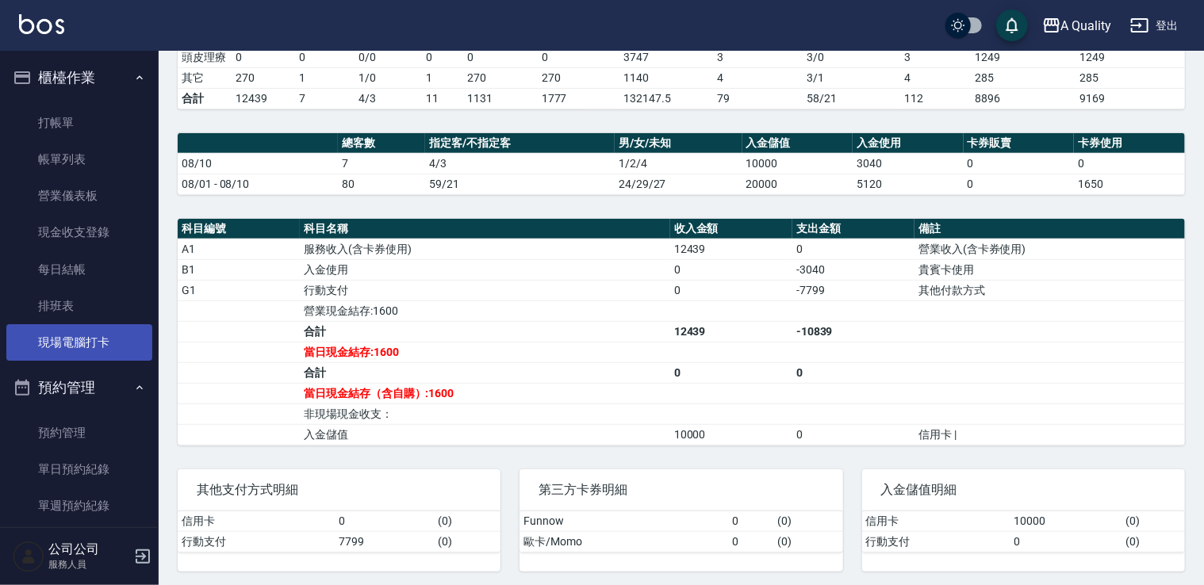
scroll to position [226, 0]
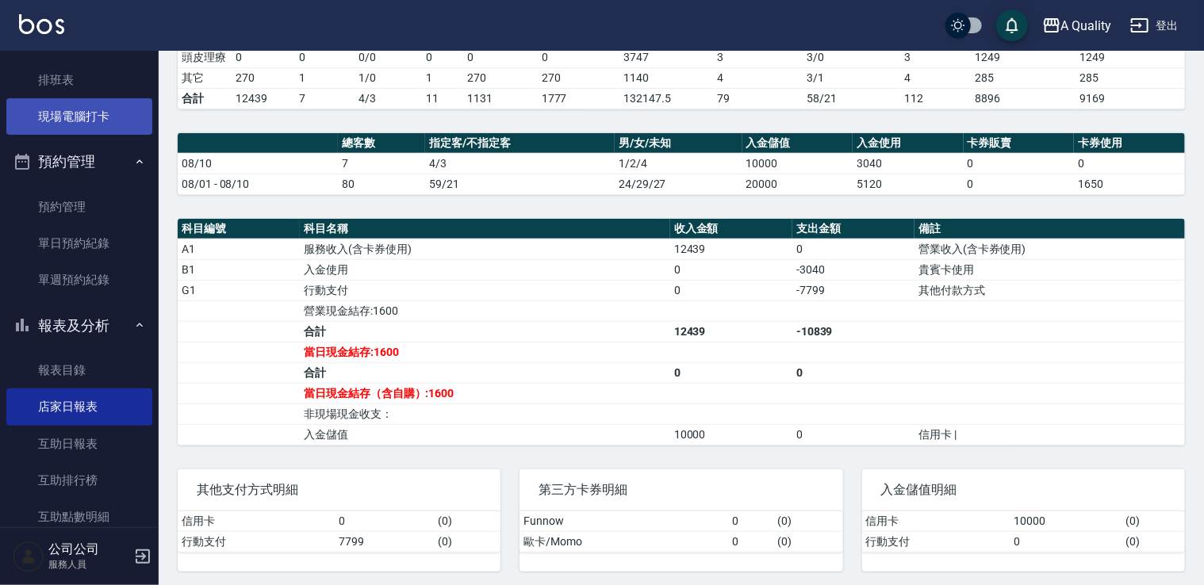
click at [91, 103] on link "現場電腦打卡" at bounding box center [79, 116] width 146 height 36
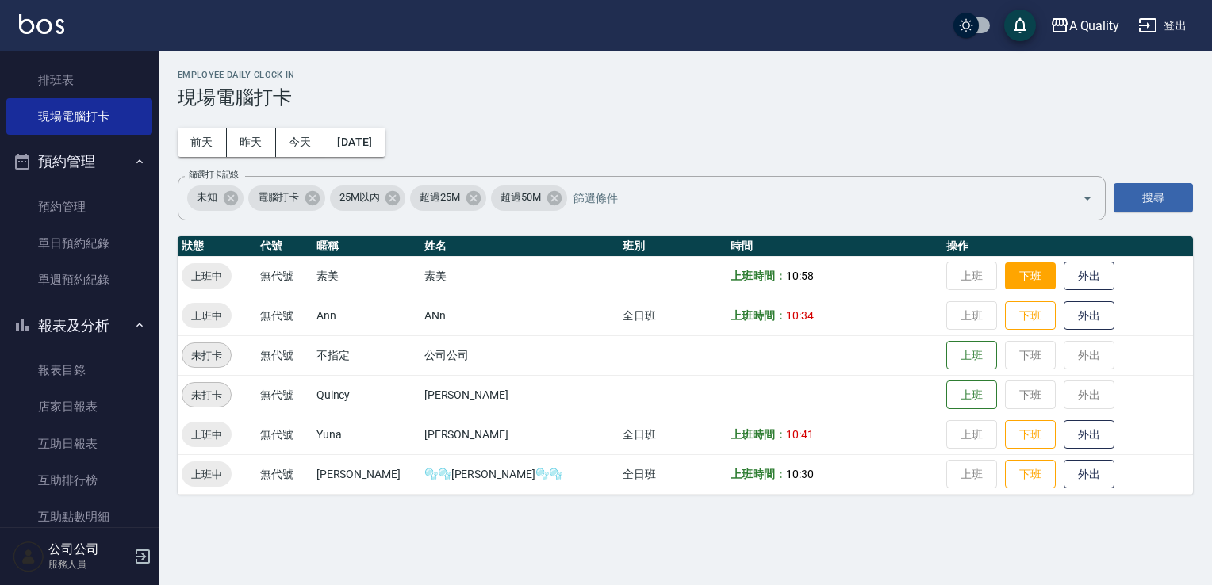
click at [1016, 281] on button "下班" at bounding box center [1030, 277] width 51 height 28
click at [1014, 474] on button "下班" at bounding box center [1030, 475] width 51 height 28
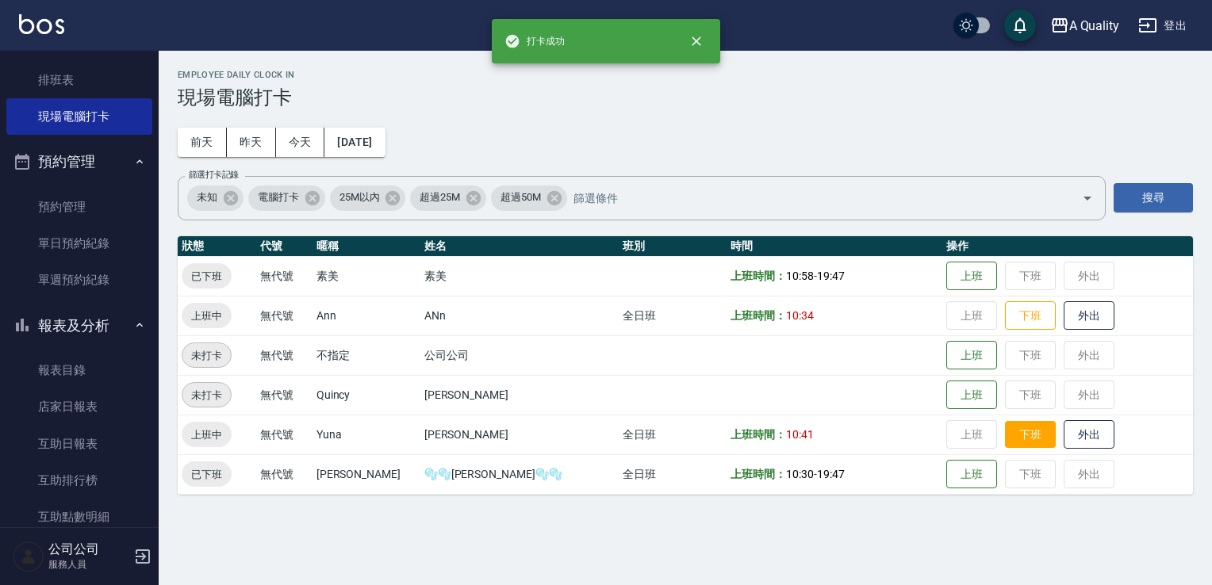
click at [1010, 436] on button "下班" at bounding box center [1030, 435] width 51 height 28
click at [1007, 313] on button "下班" at bounding box center [1030, 316] width 51 height 28
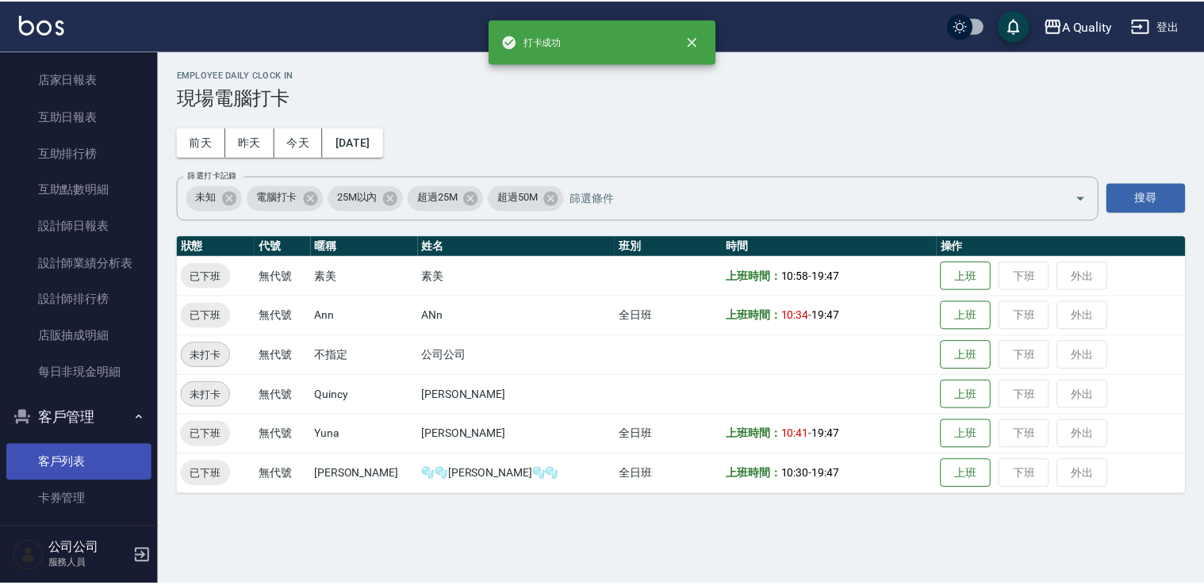
scroll to position [606, 0]
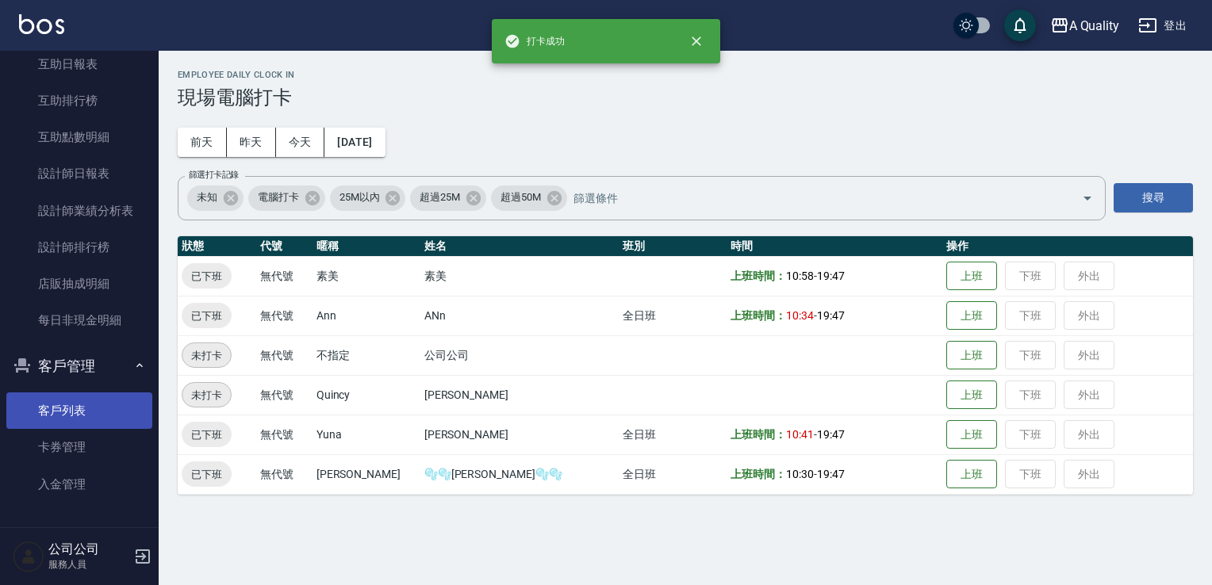
click at [73, 408] on link "客戶列表" at bounding box center [79, 411] width 146 height 36
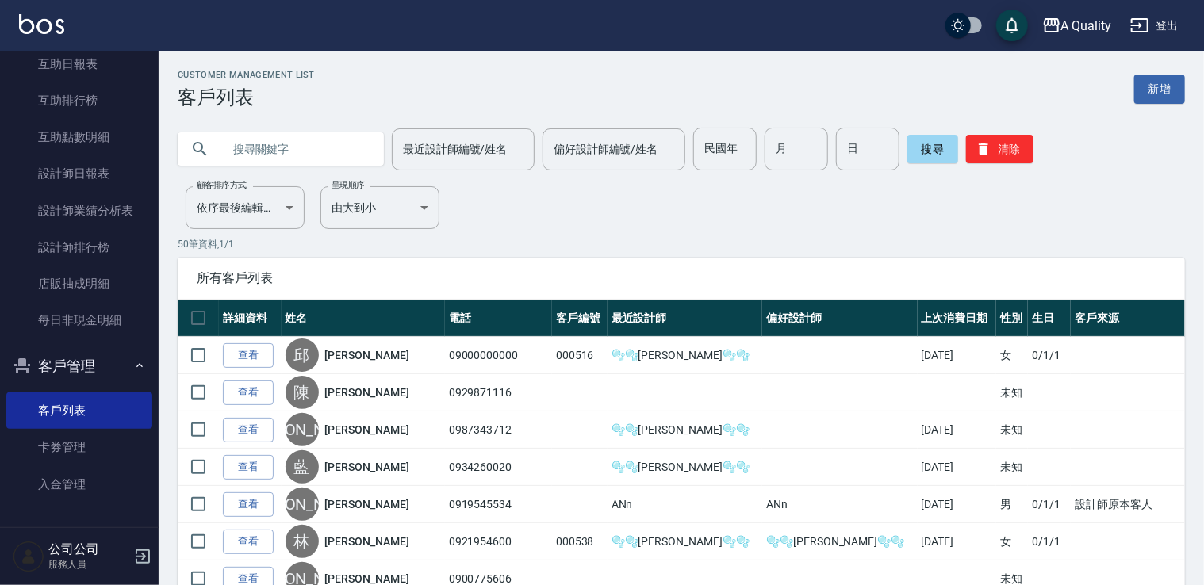
click at [292, 151] on input "text" at bounding box center [296, 149] width 149 height 43
paste input "0929871116"
type input "0929871116"
click at [930, 152] on button "搜尋" at bounding box center [932, 149] width 51 height 29
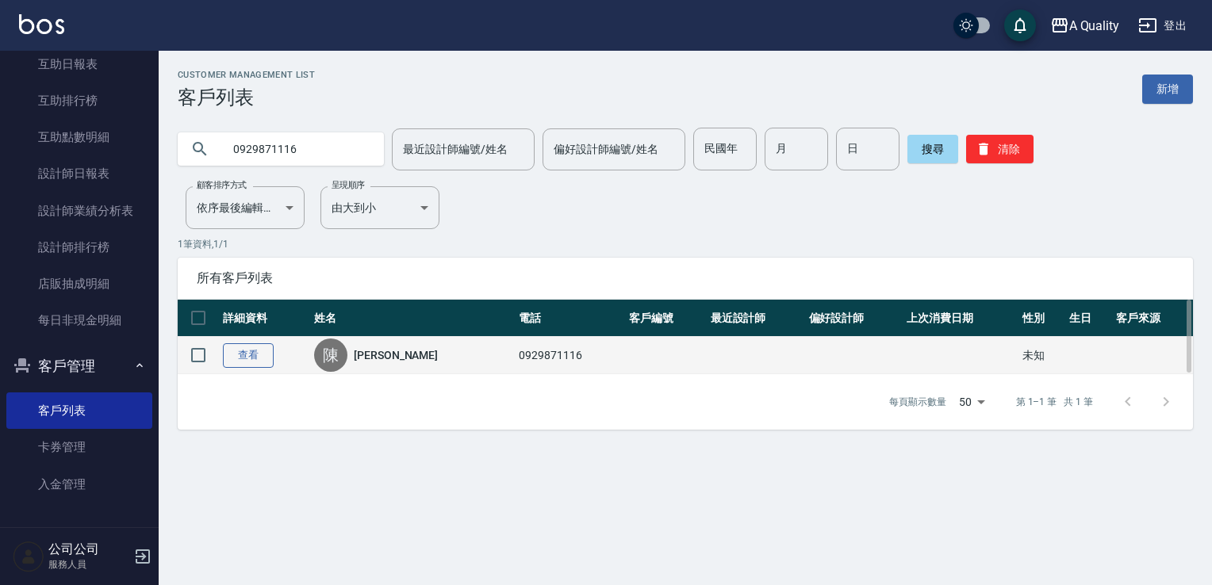
click at [247, 354] on link "查看" at bounding box center [248, 355] width 51 height 25
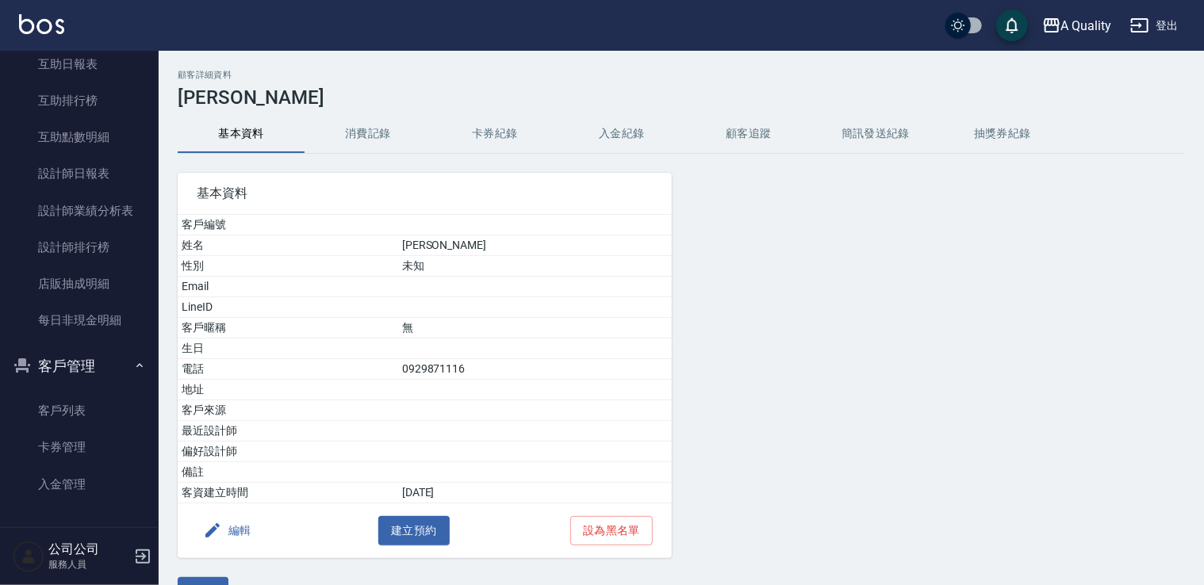
click at [371, 130] on button "消費記錄" at bounding box center [368, 134] width 127 height 38
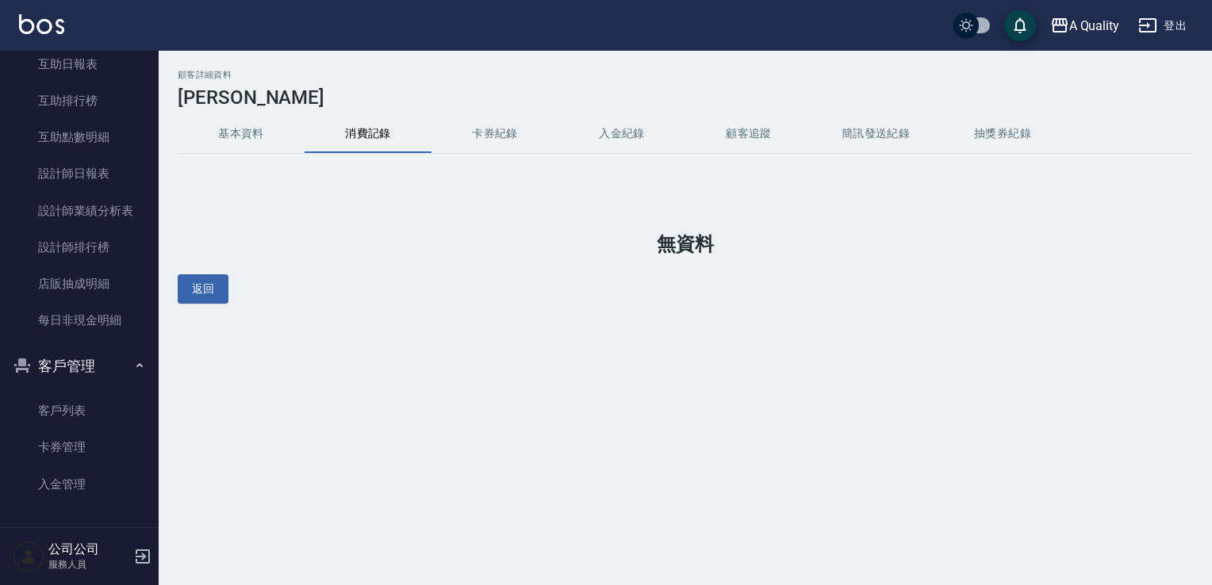
click at [246, 131] on button "基本資料" at bounding box center [241, 134] width 127 height 38
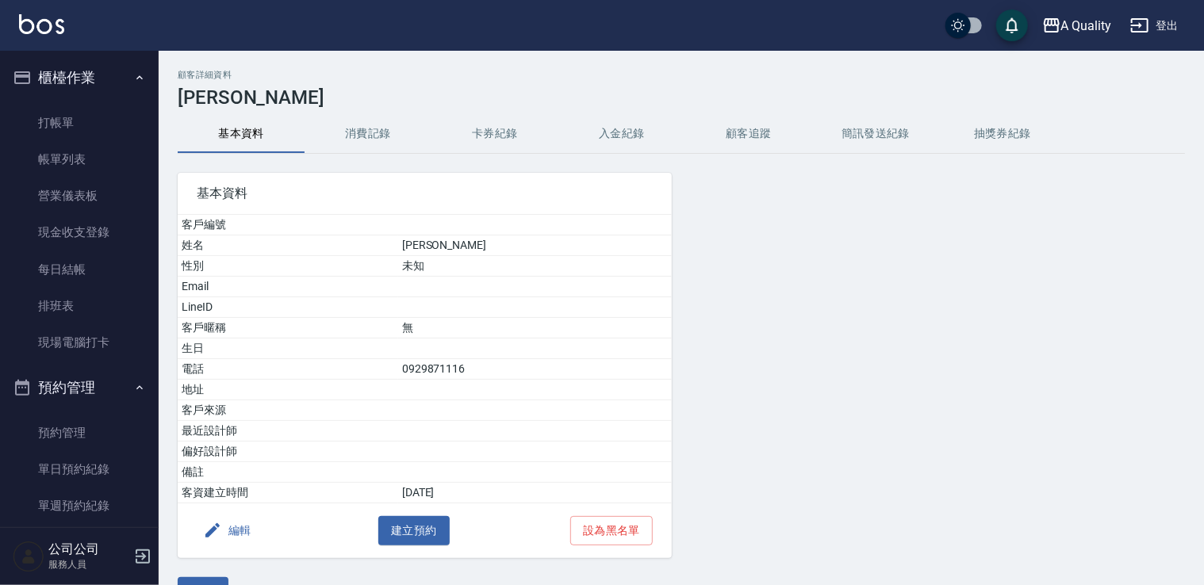
click at [80, 154] on link "帳單列表" at bounding box center [79, 159] width 146 height 36
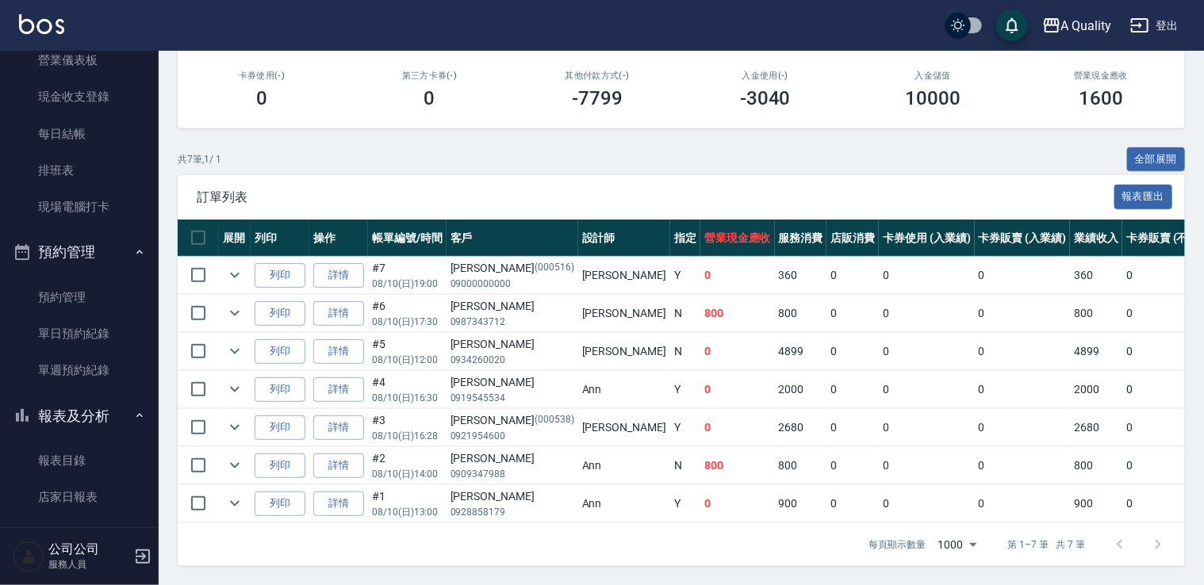
scroll to position [238, 0]
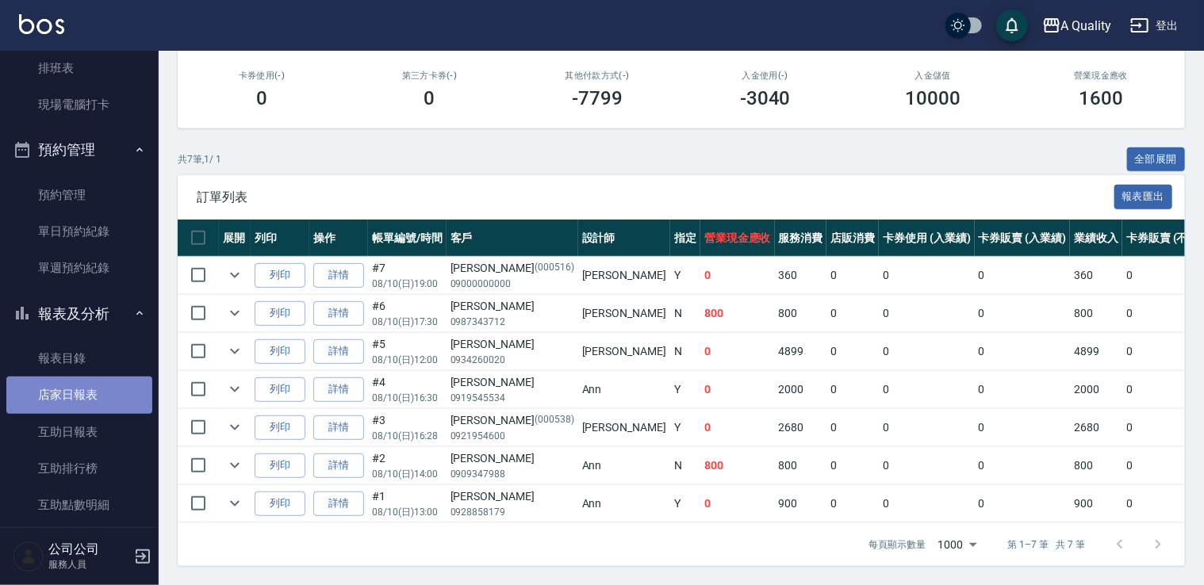
click at [87, 388] on link "店家日報表" at bounding box center [79, 395] width 146 height 36
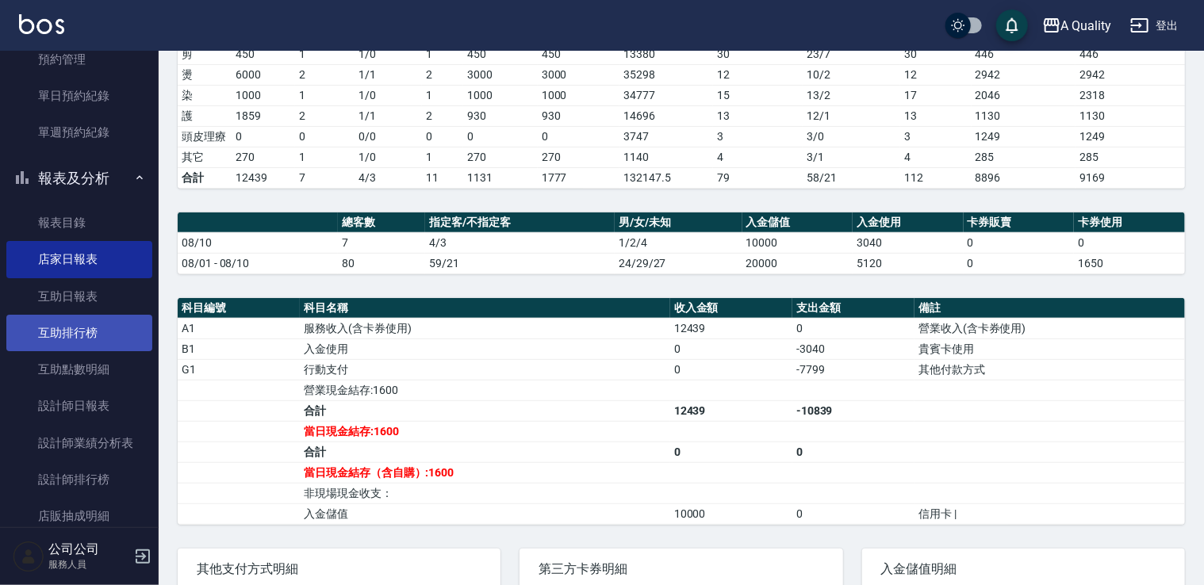
scroll to position [555, 0]
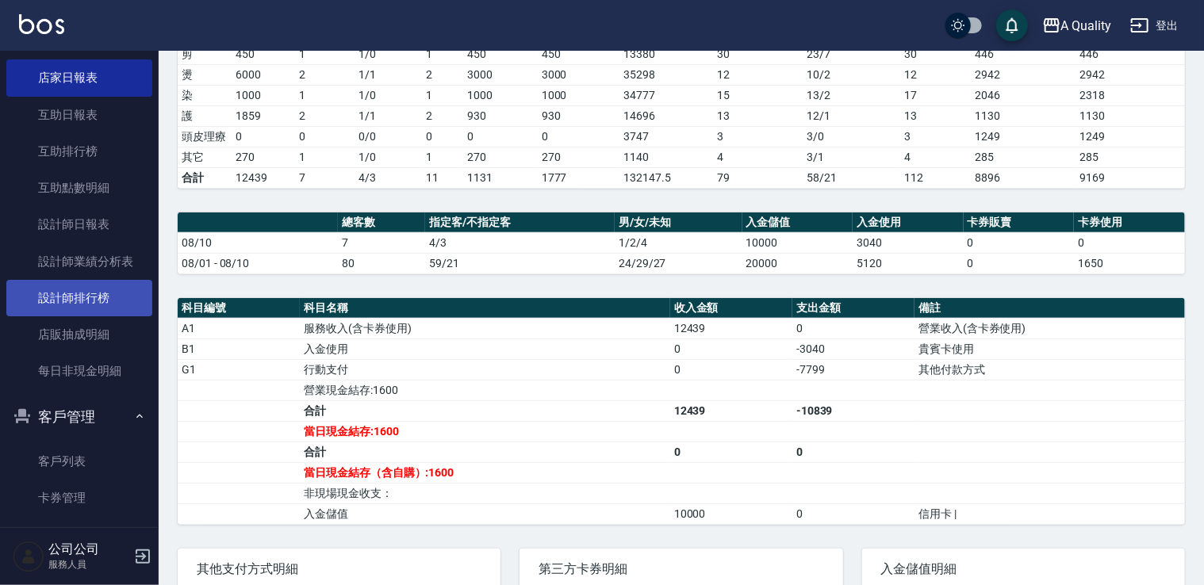
click at [82, 305] on link "設計師排行榜" at bounding box center [79, 298] width 146 height 36
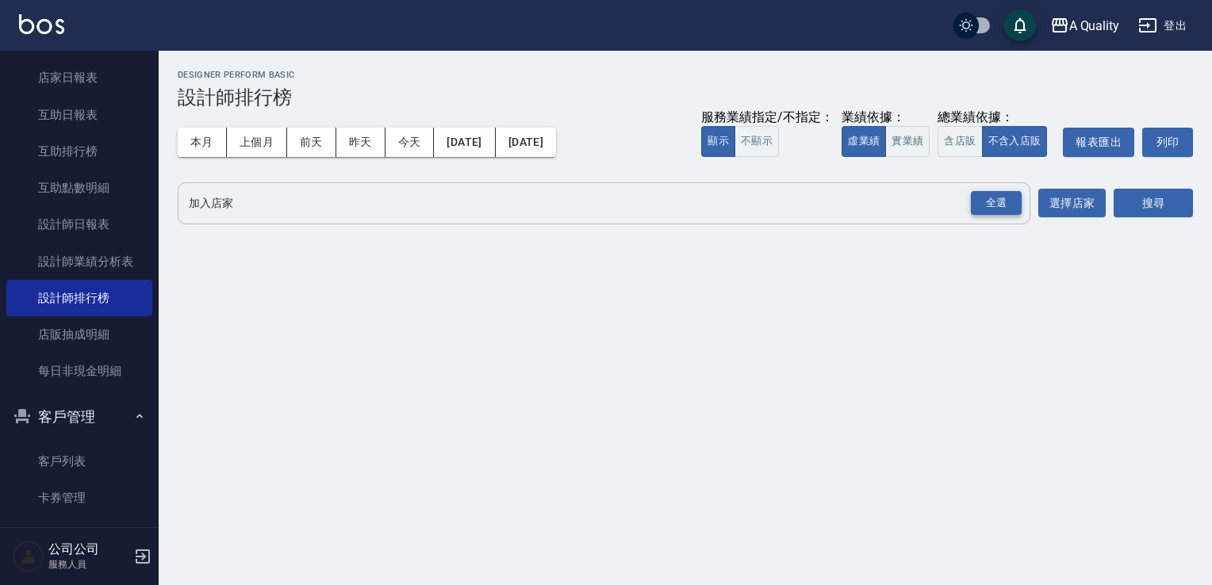
click at [995, 198] on div "全選" at bounding box center [996, 203] width 51 height 25
click at [1133, 197] on button "搜尋" at bounding box center [1153, 204] width 79 height 29
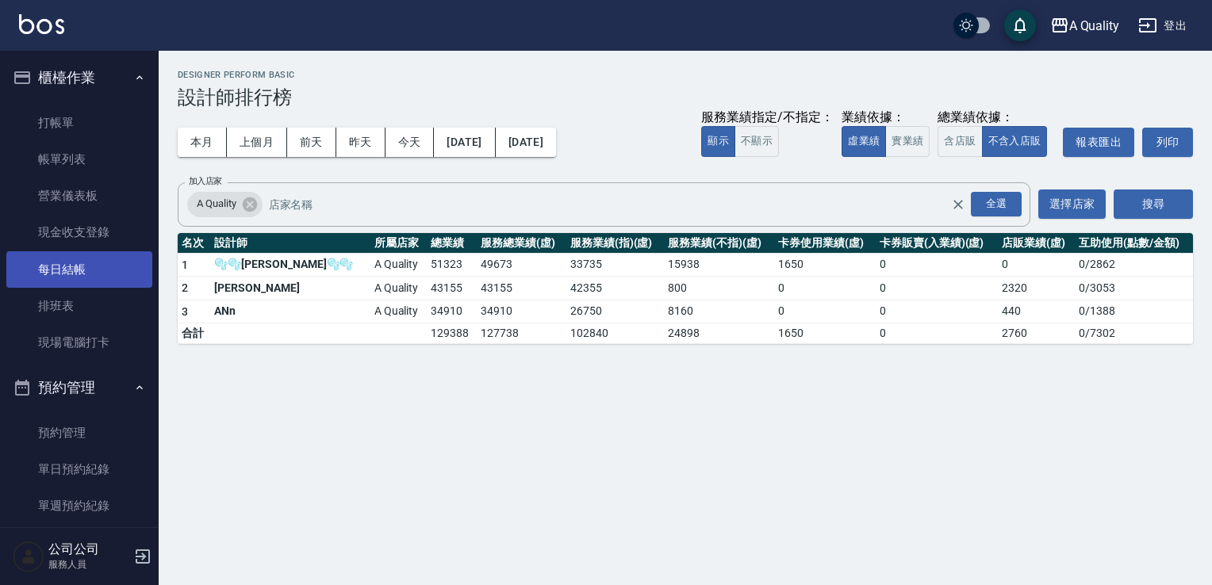
click at [77, 279] on link "每日結帳" at bounding box center [79, 269] width 146 height 36
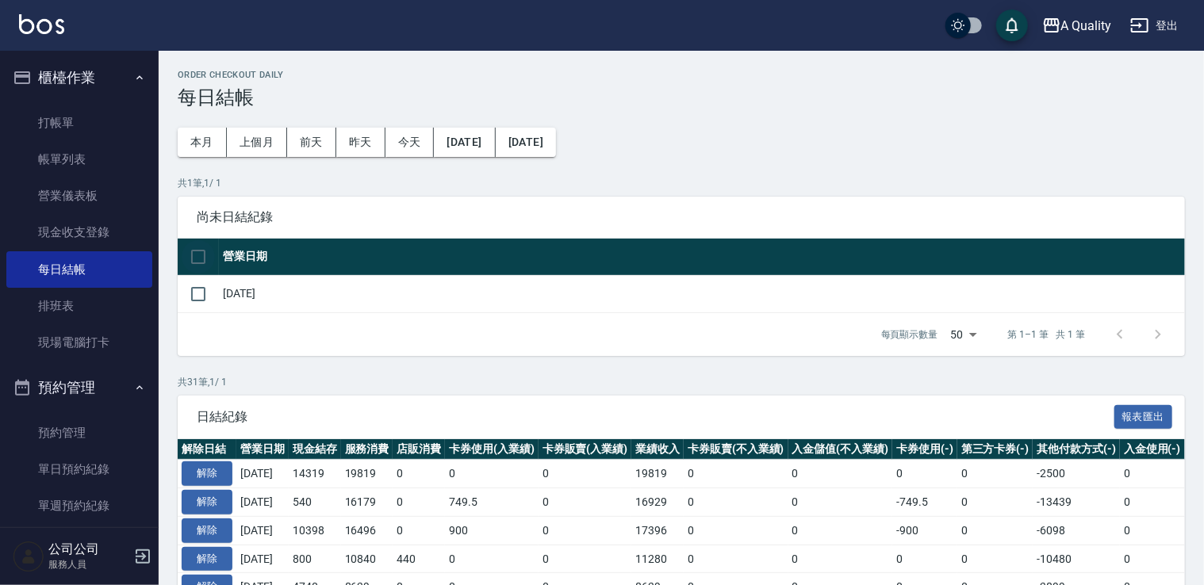
click at [197, 249] on input "checkbox" at bounding box center [198, 256] width 33 height 33
checkbox input "true"
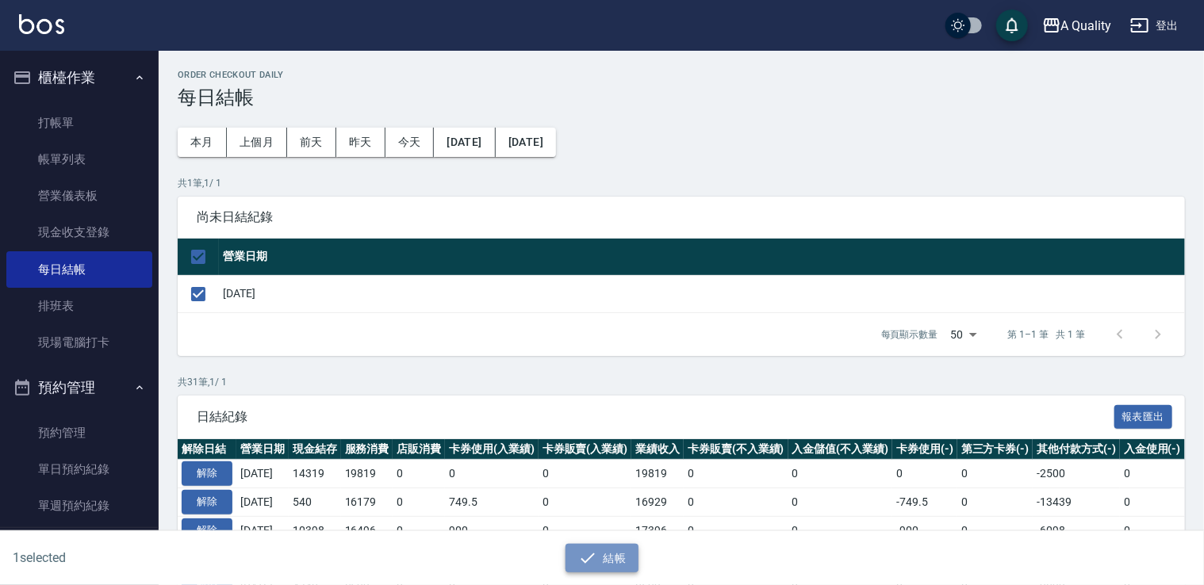
drag, startPoint x: 618, startPoint y: 554, endPoint x: 609, endPoint y: 176, distance: 377.7
click at [617, 554] on button "結帳" at bounding box center [603, 558] width 74 height 29
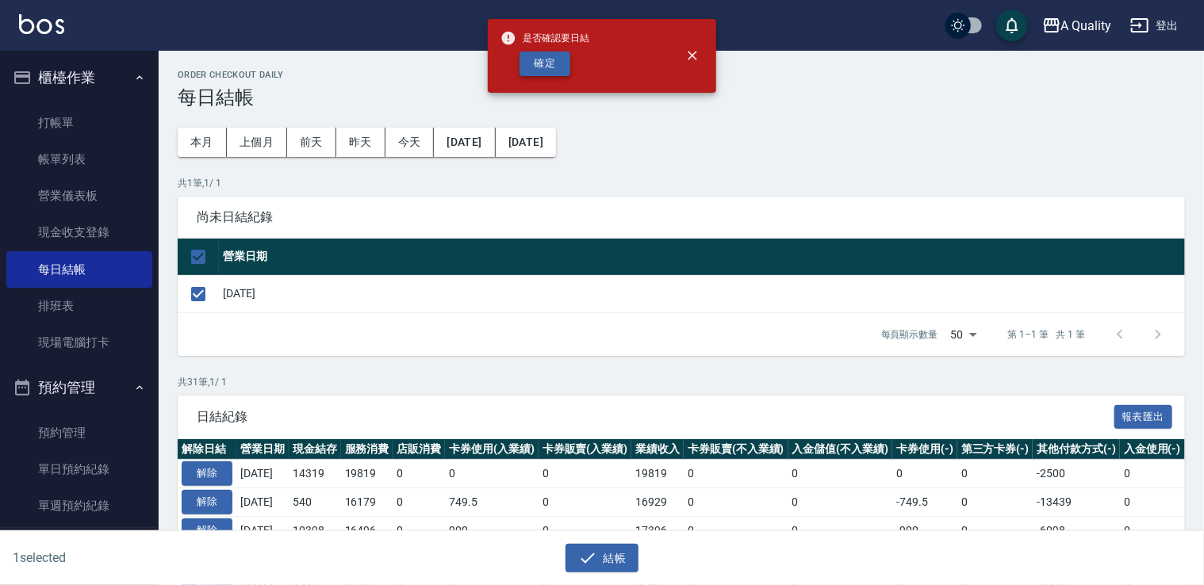
click at [543, 66] on button "確定" at bounding box center [545, 64] width 51 height 25
checkbox input "false"
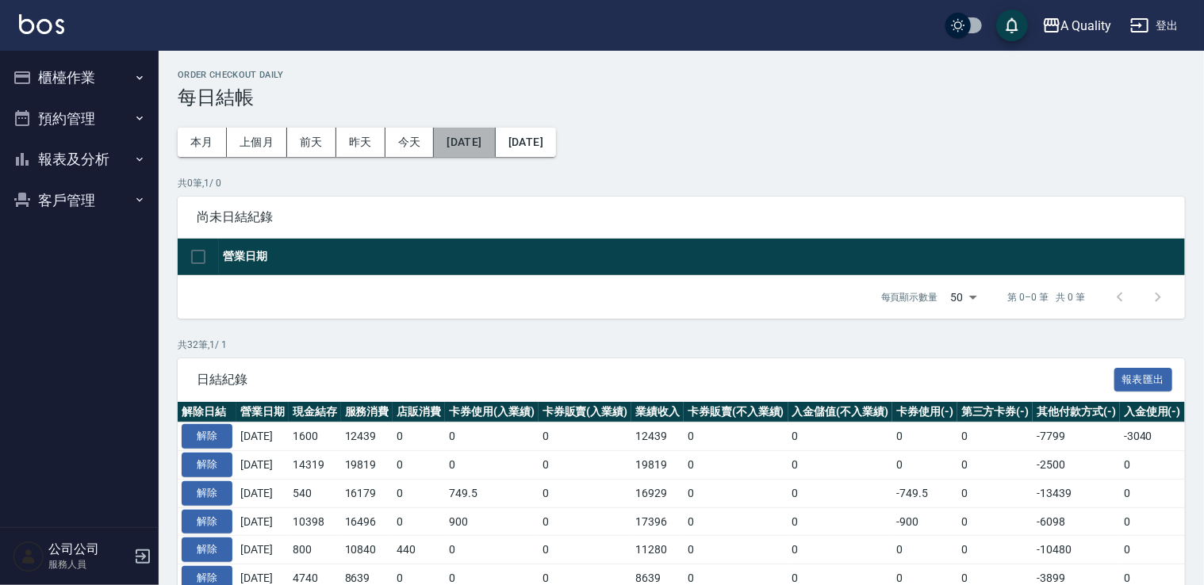
click at [473, 141] on button "[DATE]" at bounding box center [464, 142] width 61 height 29
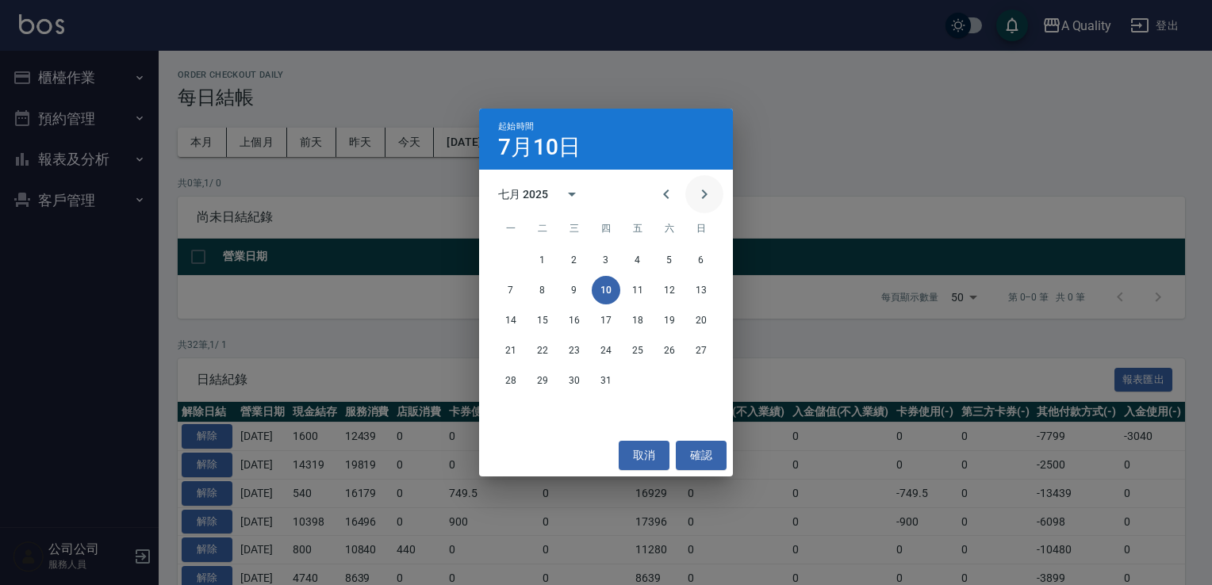
click at [690, 196] on button "Next month" at bounding box center [704, 194] width 38 height 38
click at [637, 255] on button "1" at bounding box center [637, 260] width 29 height 29
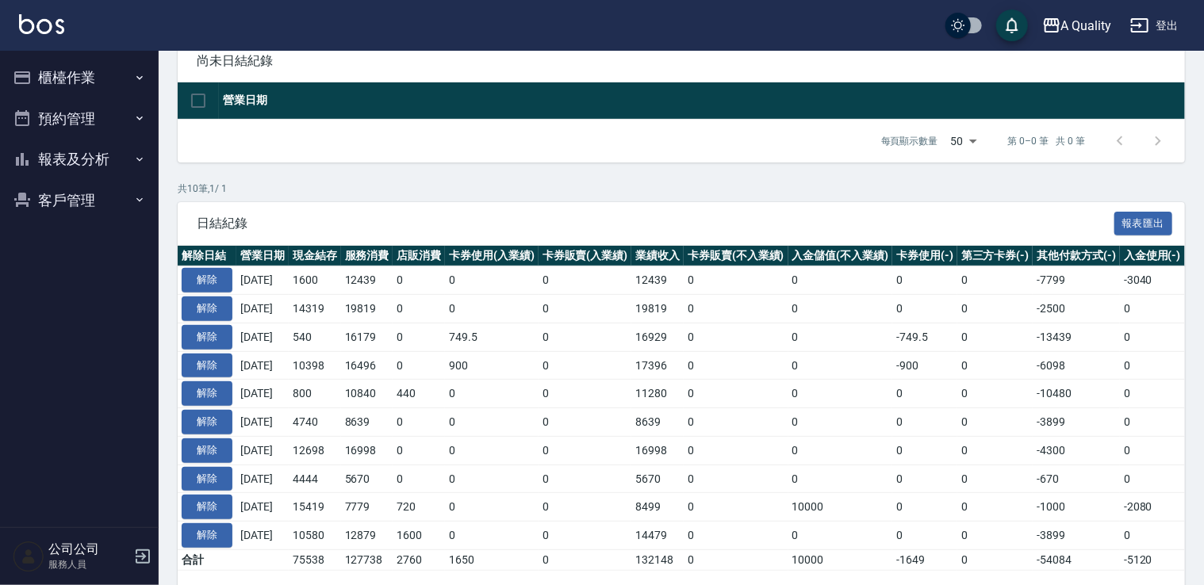
scroll to position [159, 0]
